Goal: Information Seeking & Learning: Learn about a topic

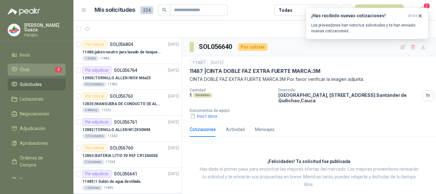
click at [30, 71] on li "Chat 2" at bounding box center [36, 69] width 50 height 7
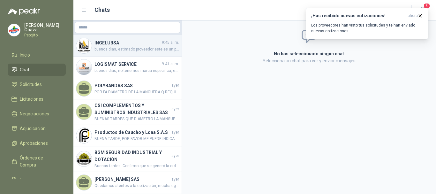
click at [126, 50] on span "buenos dias, estimado proveedor este es un producto nuevo que vamos a implement…" at bounding box center [136, 49] width 84 height 6
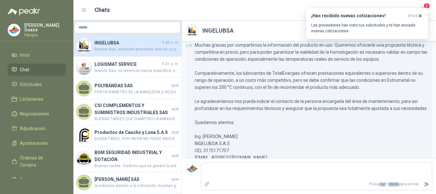
scroll to position [19, 0]
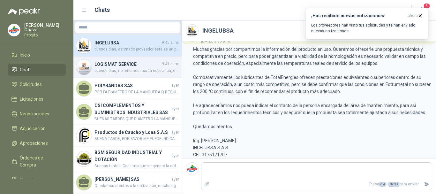
click at [100, 69] on span "buenos dias, no tenemos marca específica, es importante que ustedes especifique…" at bounding box center [136, 71] width 84 height 6
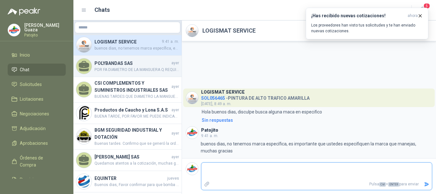
scroll to position [32, 0]
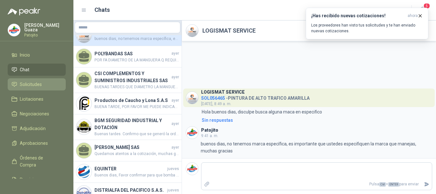
click at [34, 81] on span "Solicitudes" at bounding box center [31, 84] width 22 height 7
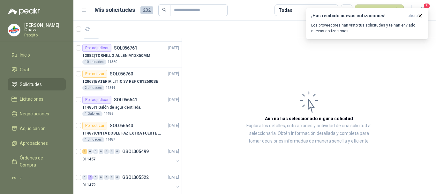
scroll to position [128, 0]
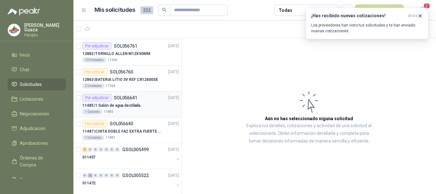
click at [144, 111] on div "1 Galones 11485" at bounding box center [130, 111] width 97 height 5
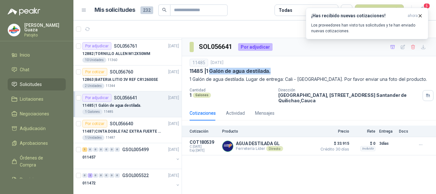
drag, startPoint x: 210, startPoint y: 71, endPoint x: 270, endPoint y: 71, distance: 59.9
click at [270, 71] on p "11485 | 1 Galón de agua destilada." at bounding box center [229, 71] width 81 height 7
copy p "Galón de agua destilada."
drag, startPoint x: 253, startPoint y: 88, endPoint x: 218, endPoint y: 79, distance: 35.6
click at [252, 88] on p "Cantidad" at bounding box center [231, 90] width 84 height 4
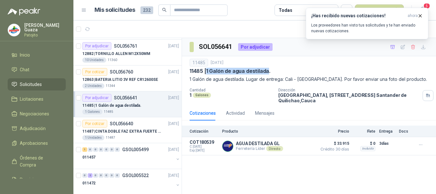
drag, startPoint x: 207, startPoint y: 71, endPoint x: 268, endPoint y: 72, distance: 60.9
click at [268, 72] on p "11485 | 1 Galón de agua destilada." at bounding box center [229, 71] width 81 height 7
copy p "1 Galón de agua destilada"
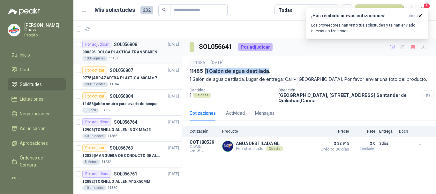
click at [131, 59] on div "100 Paquetes 11457" at bounding box center [130, 58] width 97 height 5
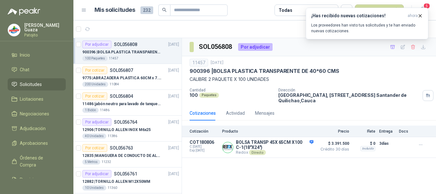
click at [131, 61] on div "100 Paquetes 11457" at bounding box center [130, 58] width 97 height 5
drag, startPoint x: 421, startPoint y: 15, endPoint x: 384, endPoint y: 114, distance: 106.2
click at [421, 15] on icon "button" at bounding box center [419, 15] width 5 height 5
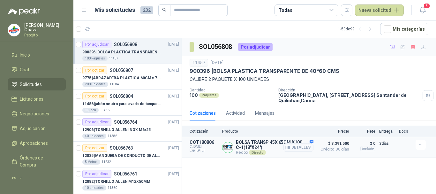
drag, startPoint x: 384, startPoint y: 114, endPoint x: 357, endPoint y: 139, distance: 36.6
click at [362, 141] on div "SOL056808 Por adjudicar 11457 [DATE] 900396 | BOLSA PLASTICA TRANSPARENTE DE 40…" at bounding box center [309, 98] width 254 height 120
click at [316, 53] on div "SOL056808 Por adjudicar" at bounding box center [309, 47] width 254 height 18
click at [50, 101] on li "Licitaciones" at bounding box center [36, 98] width 50 height 7
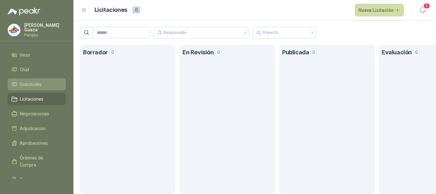
click at [49, 87] on li "Solicitudes" at bounding box center [36, 84] width 50 height 7
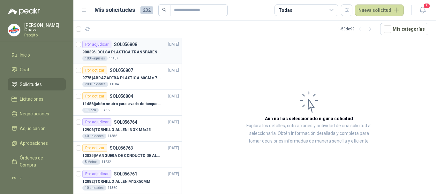
click at [124, 60] on div "100 Paquetes 11457" at bounding box center [130, 58] width 97 height 5
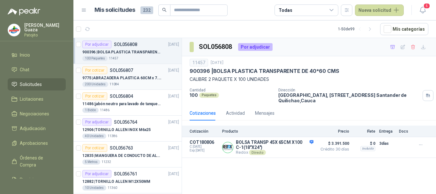
click at [124, 70] on p "SOL056807" at bounding box center [121, 70] width 23 height 4
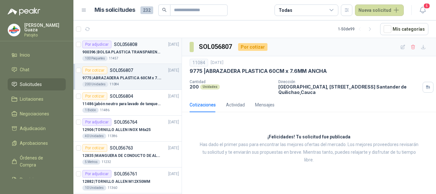
click at [137, 49] on p "900396 | BOLSA PLASTICA TRANSPARENTE DE 40*60 CMS" at bounding box center [121, 52] width 79 height 6
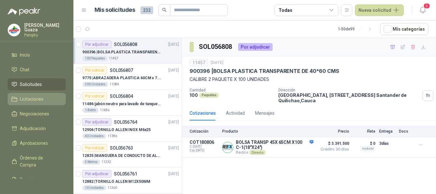
click at [28, 103] on link "Licitaciones" at bounding box center [37, 99] width 58 height 12
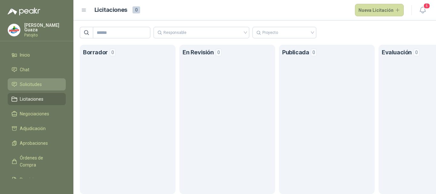
click at [30, 84] on span "Solicitudes" at bounding box center [31, 84] width 22 height 7
